Goal: Information Seeking & Learning: Learn about a topic

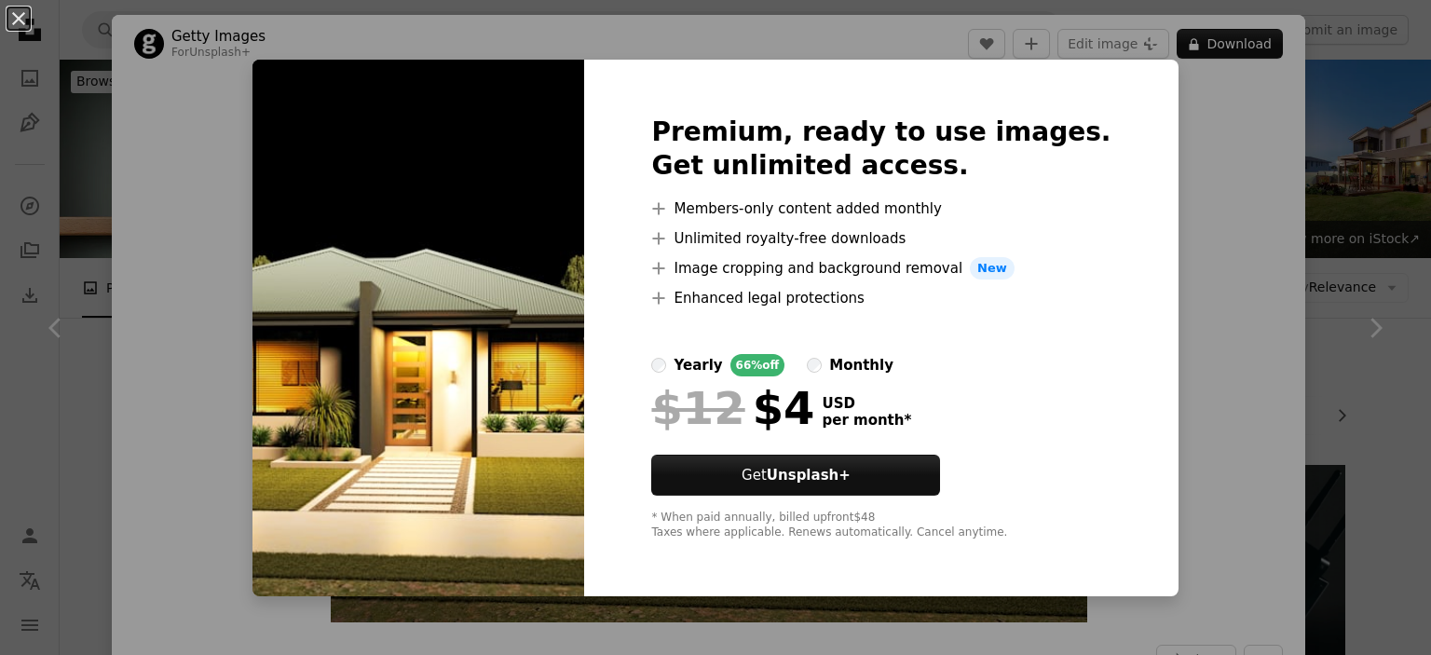
scroll to position [1491, 0]
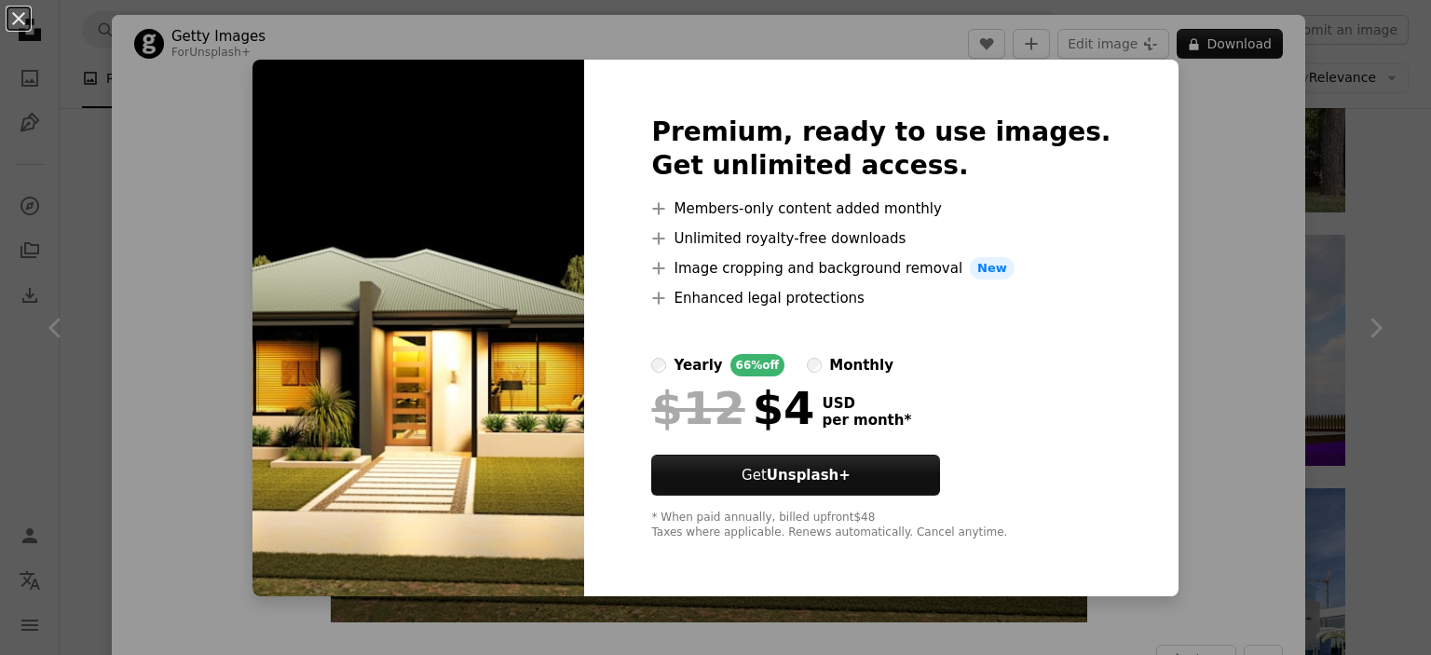
click at [1286, 408] on div "An X shape Premium, ready to use images. Get unlimited access. A plus sign Memb…" at bounding box center [715, 327] width 1431 height 655
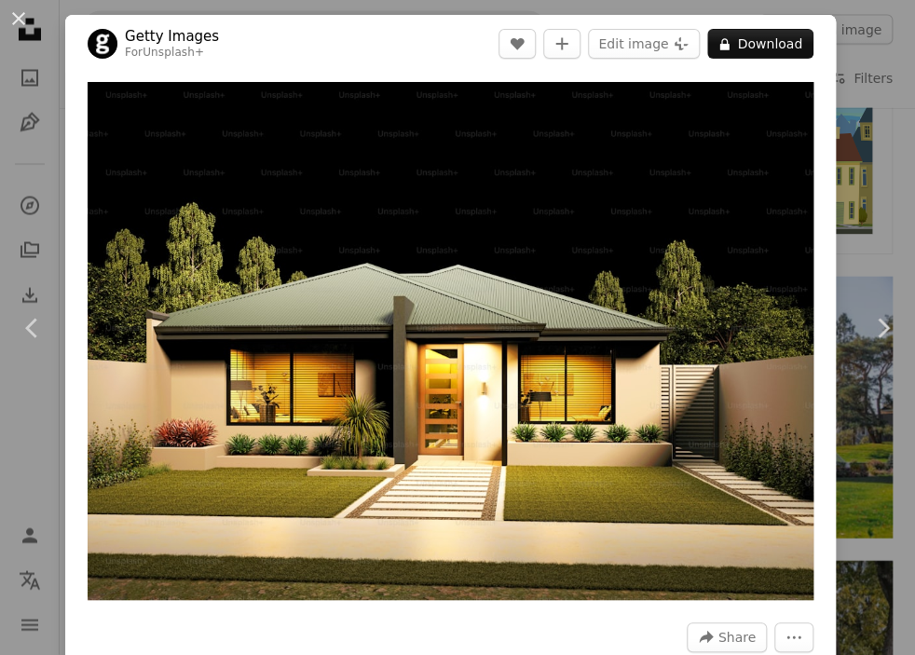
scroll to position [4783, 0]
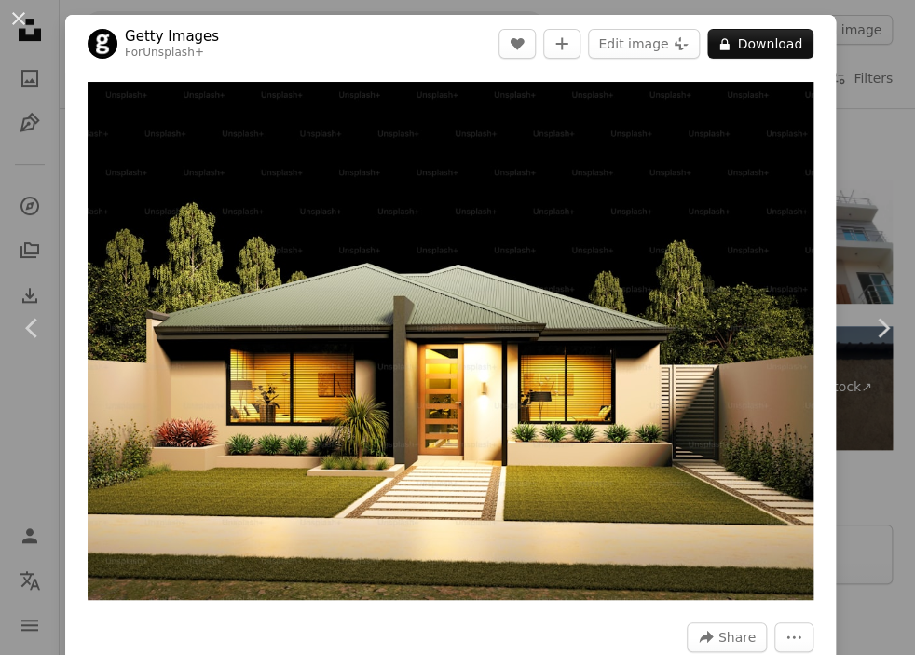
click at [849, 497] on div "An X shape Chevron left Chevron right Getty Images For Unsplash+ A heart A plus…" at bounding box center [457, 327] width 915 height 655
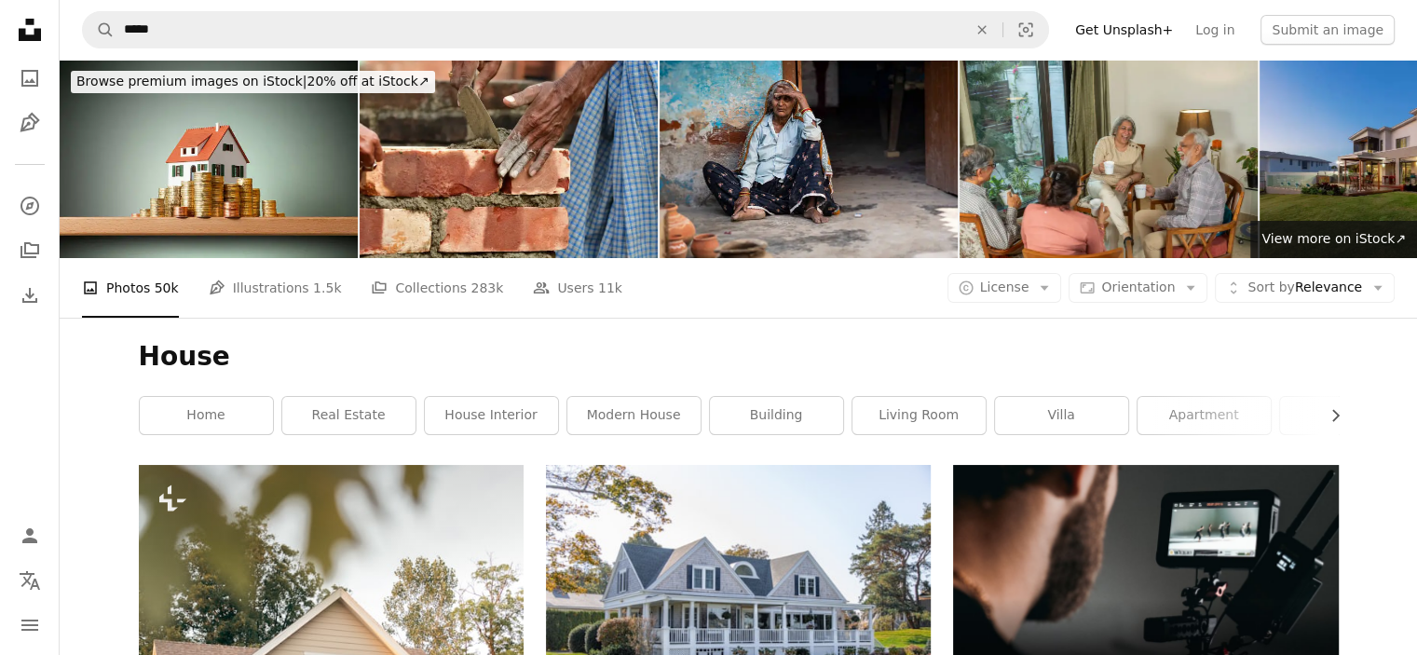
click at [129, 292] on li "A photo Photos 50k" at bounding box center [130, 288] width 97 height 60
click at [12, 82] on link "A photo" at bounding box center [29, 78] width 37 height 37
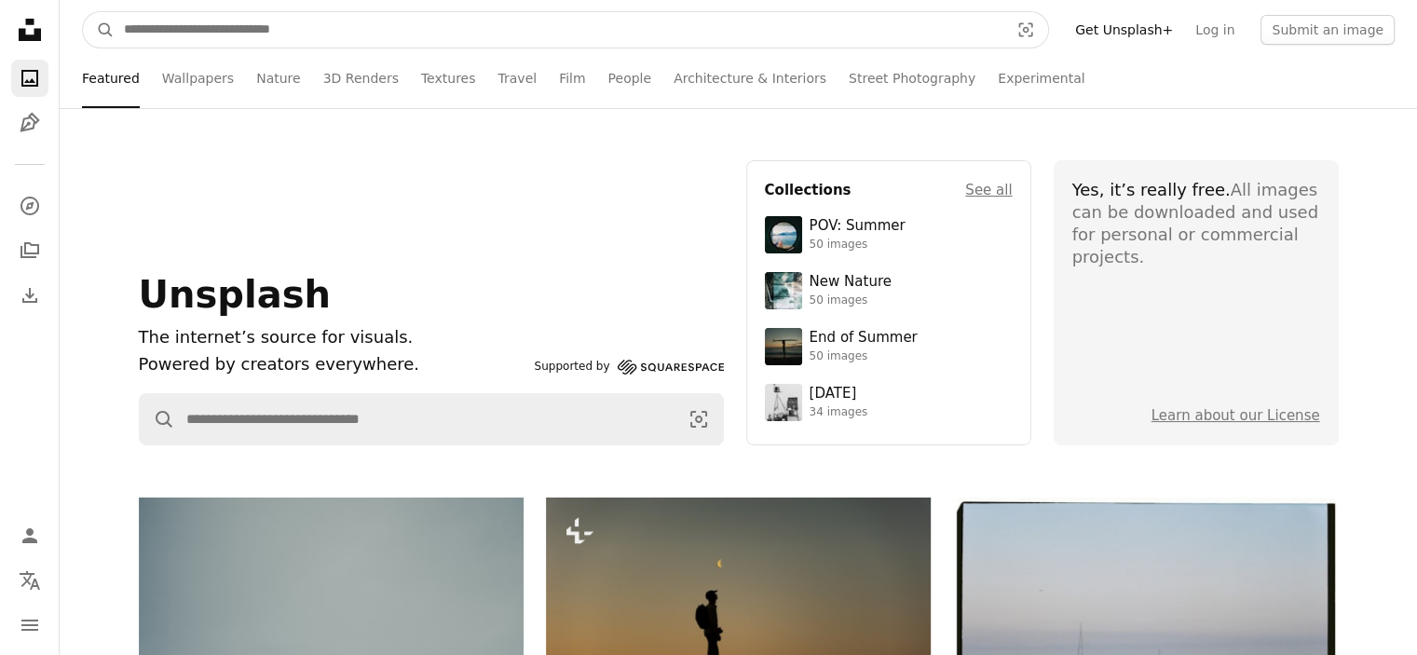
click at [267, 19] on input "Find visuals sitewide" at bounding box center [559, 29] width 889 height 35
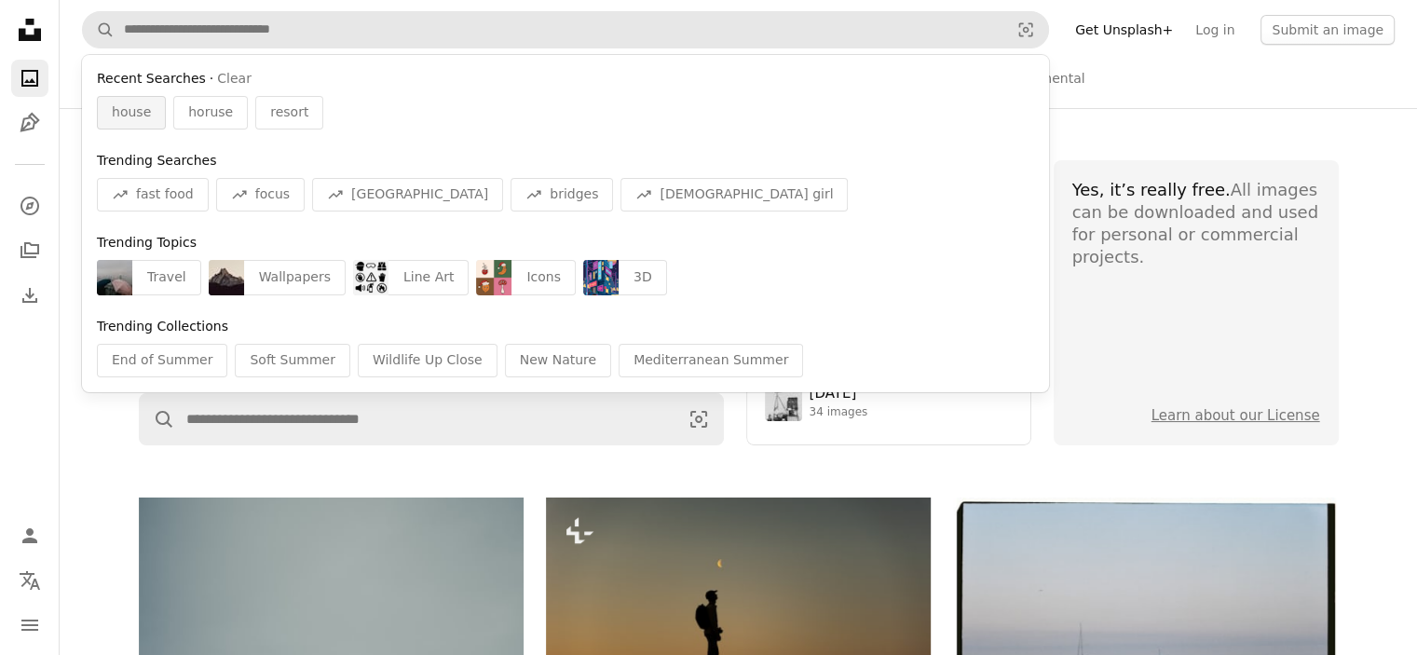
click at [124, 112] on span "house" at bounding box center [131, 112] width 39 height 19
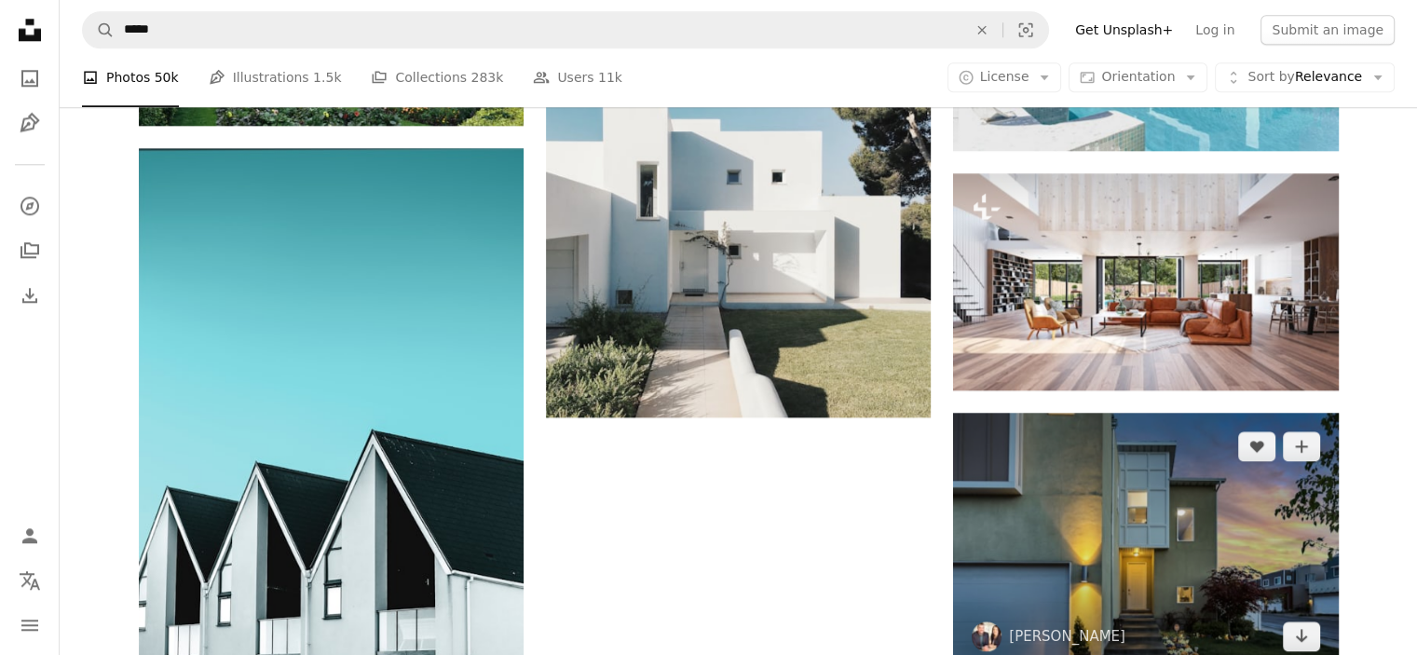
scroll to position [2050, 0]
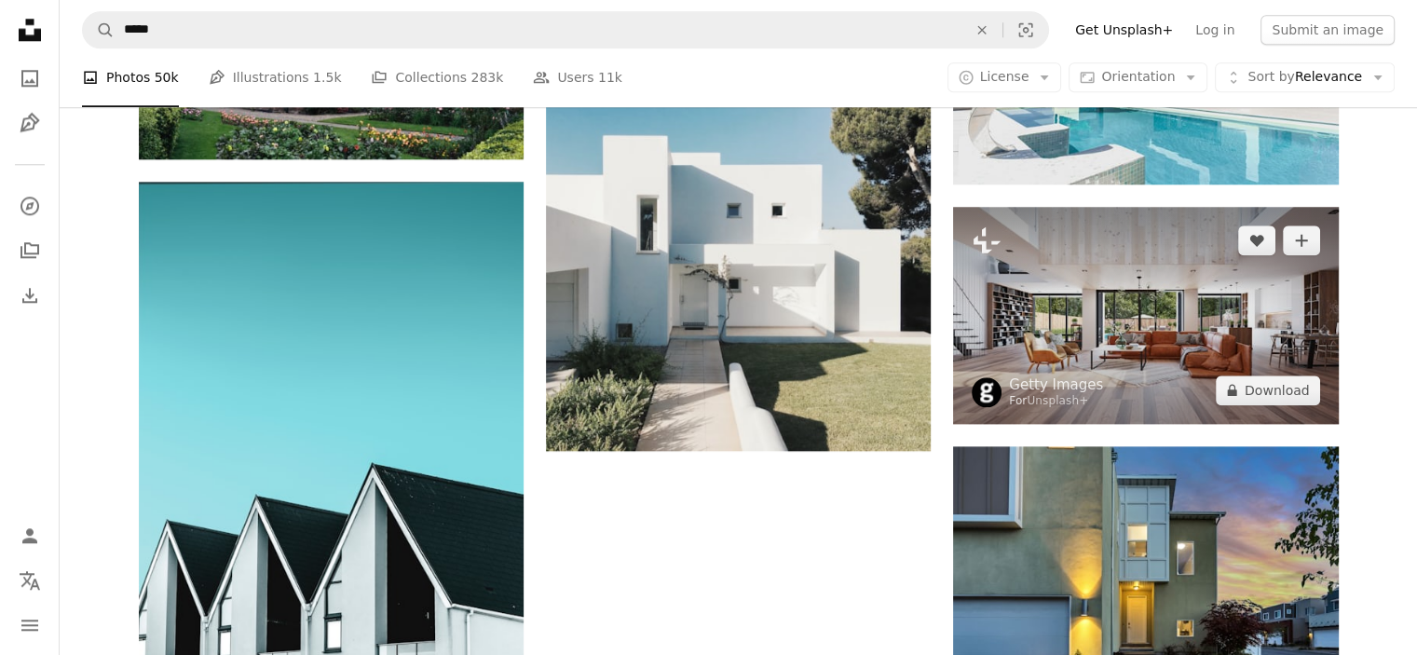
click at [1140, 330] on img at bounding box center [1145, 315] width 385 height 216
